Goal: Check status: Check status

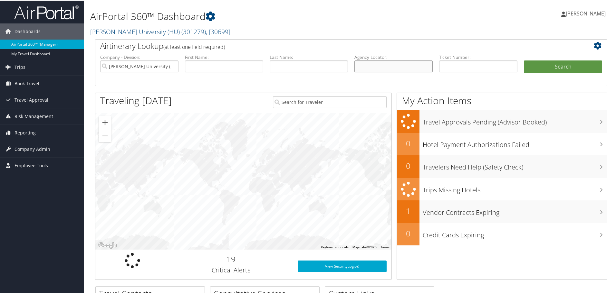
click at [386, 68] on input "text" at bounding box center [393, 66] width 78 height 12
paste input "BZH56H"
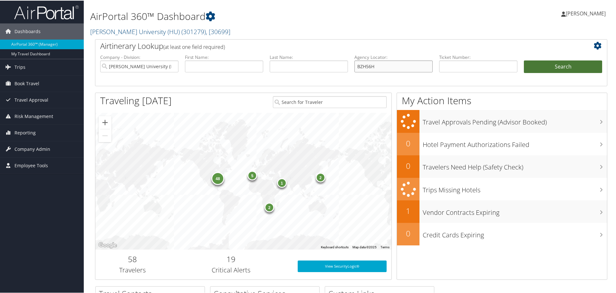
type input "BZH56H"
click at [542, 64] on button "Search" at bounding box center [563, 66] width 78 height 13
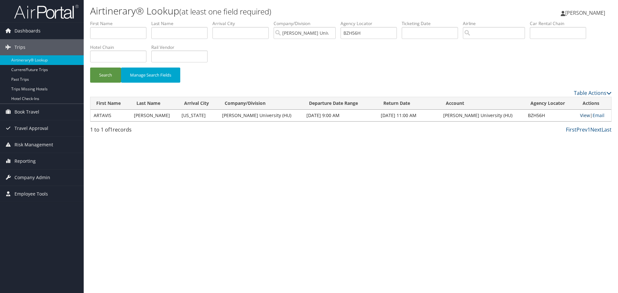
click at [580, 117] on link "View" at bounding box center [585, 115] width 10 height 6
click at [358, 32] on input "BZH56H" at bounding box center [369, 33] width 56 height 12
click at [112, 75] on button "Search" at bounding box center [105, 75] width 31 height 15
click at [358, 34] on input "BZH56H" at bounding box center [369, 33] width 56 height 12
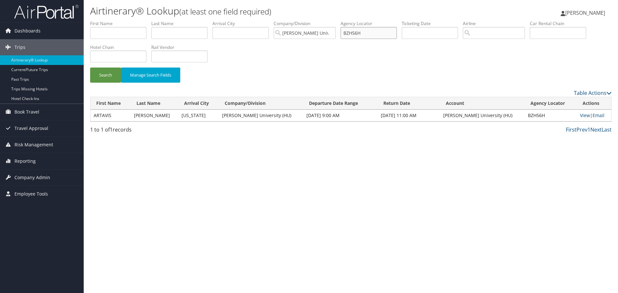
click at [358, 34] on input "BZH56H" at bounding box center [369, 33] width 56 height 12
paste input "C55RWY"
type input "C55RWY"
click at [90, 68] on button "Search" at bounding box center [105, 75] width 31 height 15
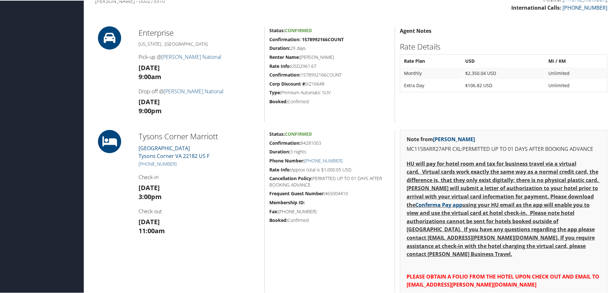
scroll to position [193, 0]
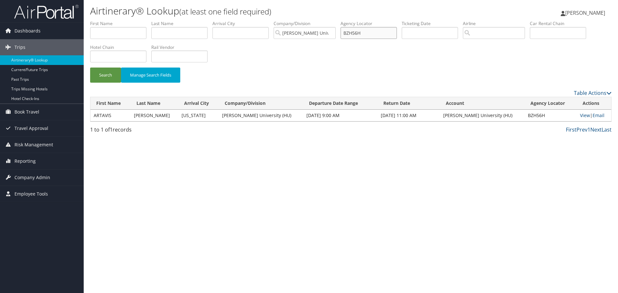
click at [352, 36] on input "BZH56H" at bounding box center [369, 33] width 56 height 12
paste input "C2VGRQ"
type input "C2VGRQ"
click at [103, 75] on button "Search" at bounding box center [105, 75] width 31 height 15
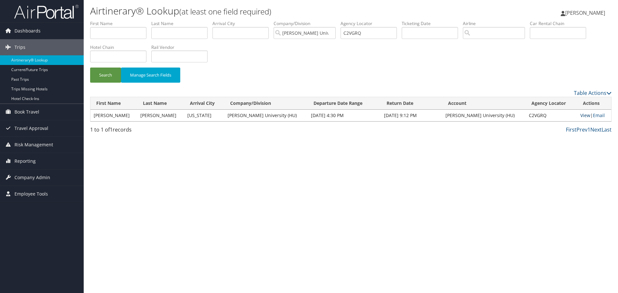
click at [581, 115] on link "View" at bounding box center [586, 115] width 10 height 6
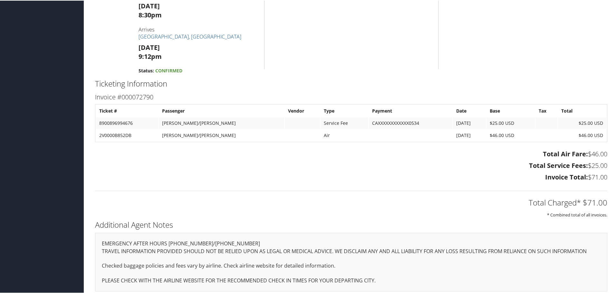
scroll to position [408, 0]
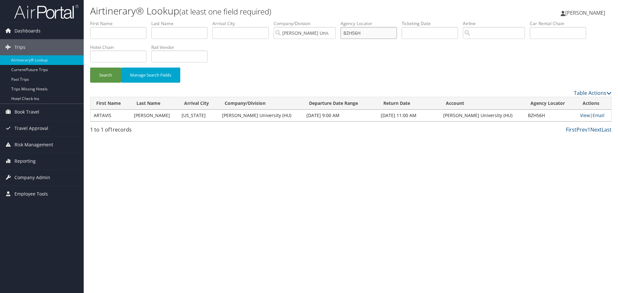
click at [360, 34] on input "BZH56H" at bounding box center [369, 33] width 56 height 12
type input "H"
click at [166, 34] on input "text" at bounding box center [179, 33] width 56 height 12
paste input "SPIVEYBROWN/GINA SPI"
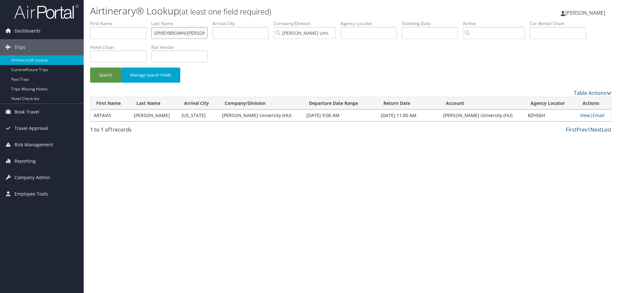
drag, startPoint x: 170, startPoint y: 33, endPoint x: 262, endPoint y: 41, distance: 92.4
click at [262, 20] on ul "First Name Last Name SPIVEYBROWN/GINA SPI Departure City Arrival City Company/D…" at bounding box center [351, 20] width 522 height 0
type input "SPIVEY"
click at [488, 31] on input "search" at bounding box center [494, 33] width 62 height 12
paste input "BRITISH AIRWAYS"
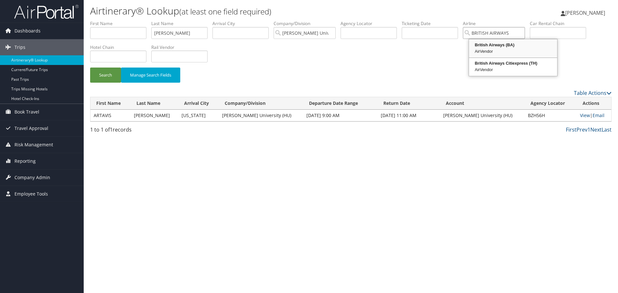
click at [499, 47] on div "British Airways (BA)" at bounding box center [513, 45] width 86 height 6
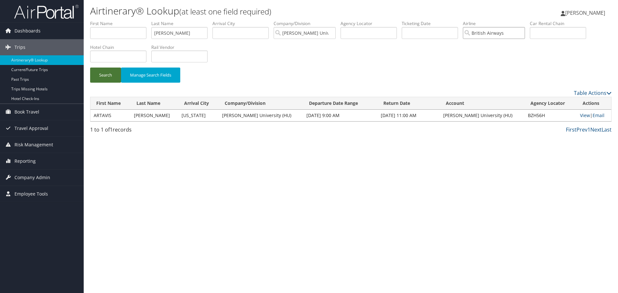
type input "British Airways"
click at [109, 76] on button "Search" at bounding box center [105, 75] width 31 height 15
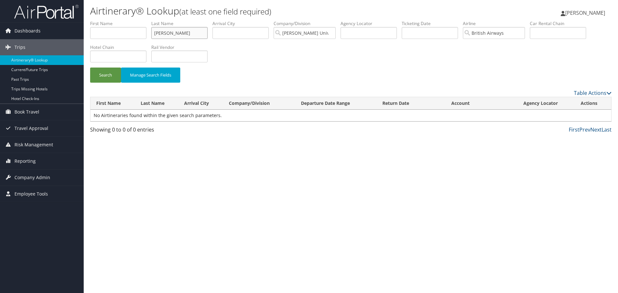
drag, startPoint x: 181, startPoint y: 33, endPoint x: 130, endPoint y: 32, distance: 50.6
click at [130, 20] on ul "First Name Last Name SPIVEY Departure City Arrival City Company/Division Howard…" at bounding box center [351, 20] width 522 height 0
click at [106, 75] on button "Search" at bounding box center [105, 75] width 31 height 15
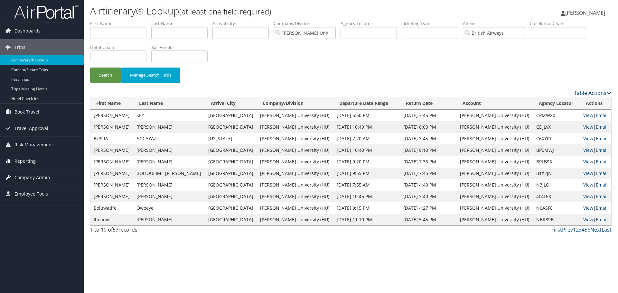
click at [584, 91] on link "Table Actions" at bounding box center [593, 93] width 38 height 7
click at [577, 98] on link "Download Report" at bounding box center [566, 103] width 85 height 11
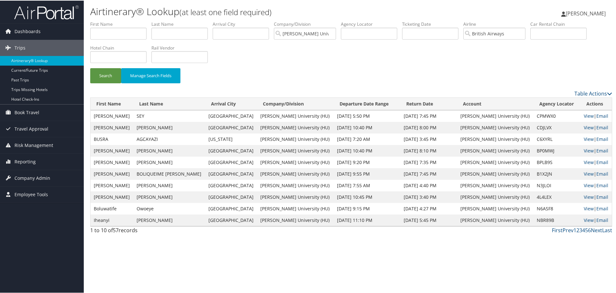
click at [443, 79] on div "Search Manage Search Fields" at bounding box center [350, 79] width 531 height 22
click at [516, 25] on label "Airline" at bounding box center [496, 23] width 67 height 6
click at [525, 33] on input "British Airways" at bounding box center [494, 33] width 62 height 12
click at [520, 34] on input "search" at bounding box center [494, 33] width 62 height 12
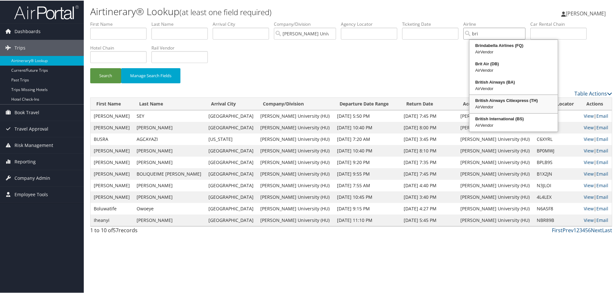
click at [530, 101] on div "British Airways Citiexpress (TH)" at bounding box center [513, 100] width 86 height 6
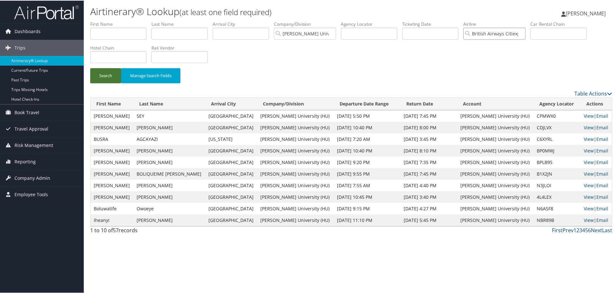
type input "British Airways Citiexpress"
click at [111, 75] on button "Search" at bounding box center [105, 75] width 31 height 15
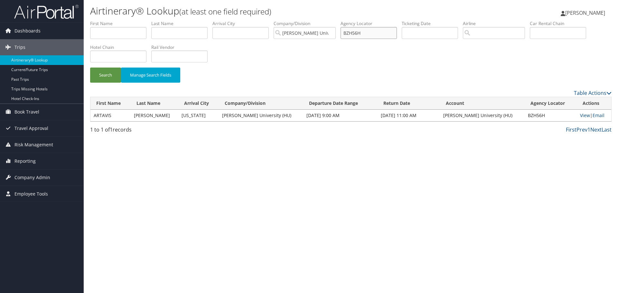
click at [350, 31] on input "BZH56H" at bounding box center [369, 33] width 56 height 12
paste input "MHNQN"
click at [101, 78] on button "Search" at bounding box center [105, 75] width 31 height 15
click at [362, 34] on input "BMHNQN" at bounding box center [369, 33] width 56 height 12
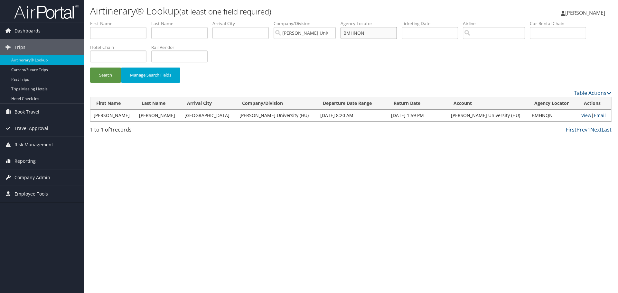
click at [362, 34] on input "BMHNQN" at bounding box center [369, 33] width 56 height 12
paste input "26GTL"
click at [103, 77] on button "Search" at bounding box center [105, 75] width 31 height 15
click at [354, 33] on input "B26GTL" at bounding box center [369, 33] width 56 height 12
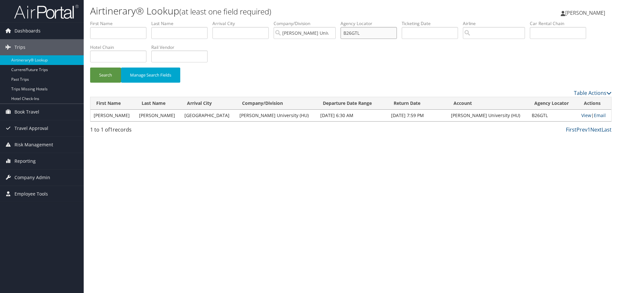
paste input "9R1NQC"
click at [107, 78] on button "Search" at bounding box center [105, 75] width 31 height 15
click at [357, 30] on input "9R1NQC" at bounding box center [369, 33] width 56 height 12
paste input "GSWM3"
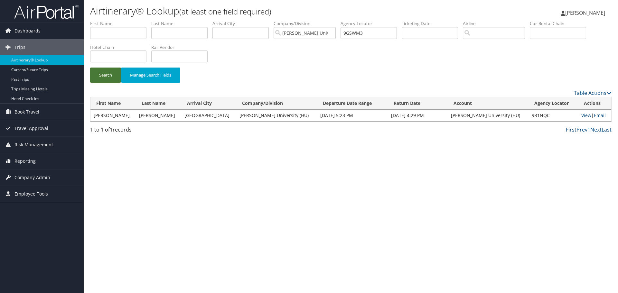
click at [107, 75] on button "Search" at bounding box center [105, 75] width 31 height 15
click at [351, 31] on input "9GSWM3" at bounding box center [369, 33] width 56 height 12
paste input "2NMWBY"
click at [103, 75] on button "Search" at bounding box center [105, 75] width 31 height 15
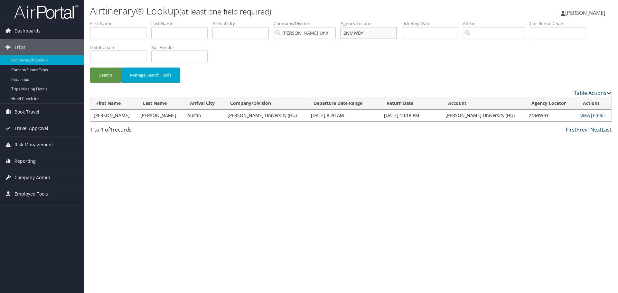
click at [362, 35] on input "2NMWBY" at bounding box center [369, 33] width 56 height 12
paste input "MNJ6SS"
type input "MNJ6SS"
click at [105, 78] on button "Search" at bounding box center [105, 75] width 31 height 15
